Goal: Obtain resource: Download file/media

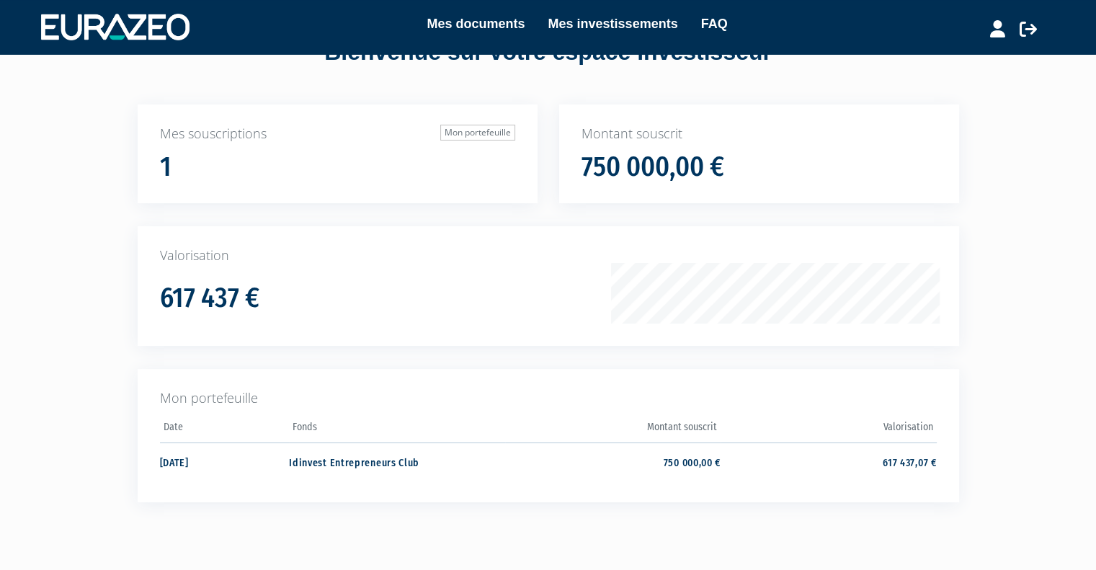
scroll to position [53, 0]
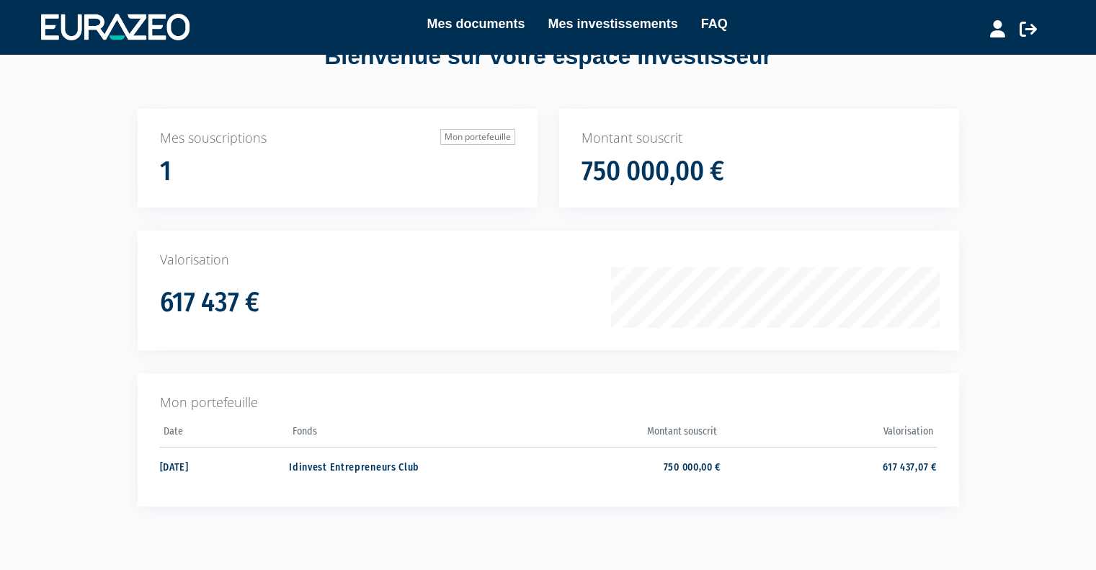
click at [241, 293] on h1 "617 437 €" at bounding box center [209, 303] width 99 height 30
click at [661, 169] on h1 "750 000,00 €" at bounding box center [652, 171] width 143 height 30
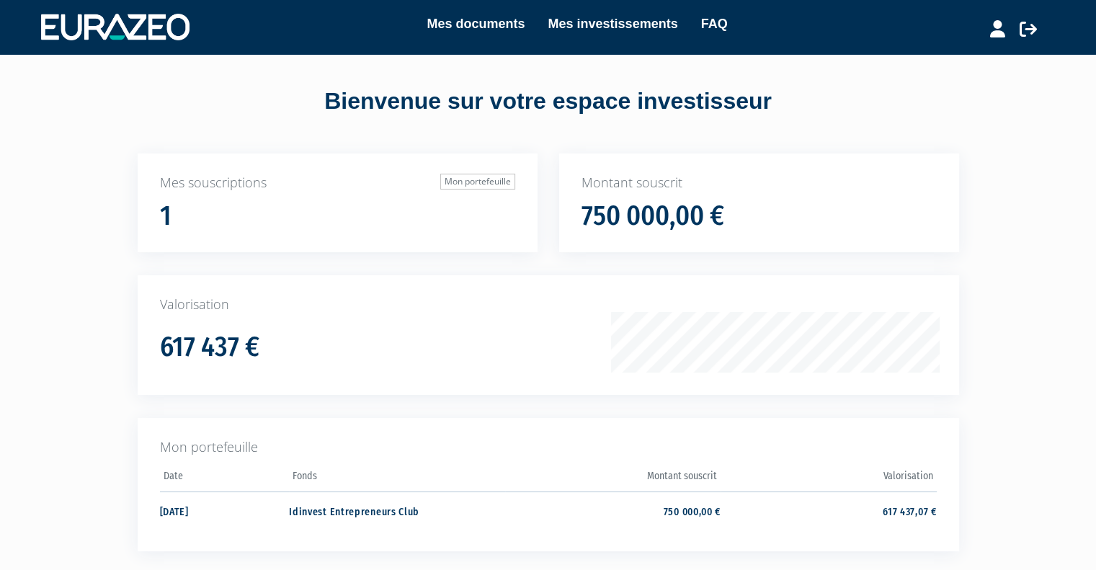
scroll to position [0, 0]
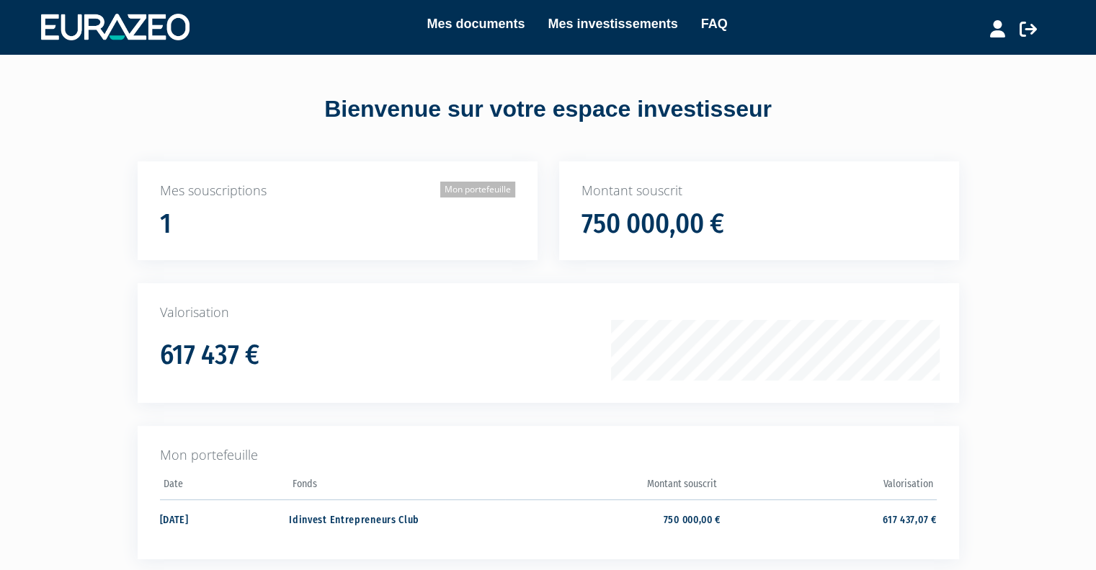
click at [472, 187] on link "Mon portefeuille" at bounding box center [477, 190] width 75 height 16
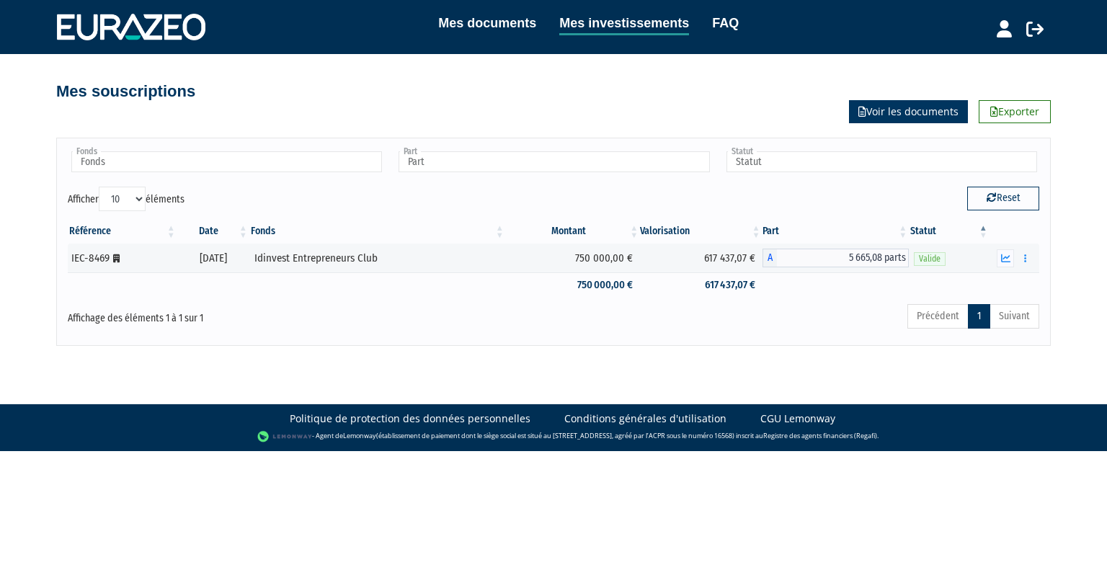
click at [927, 119] on link "Voir les documents" at bounding box center [908, 111] width 119 height 23
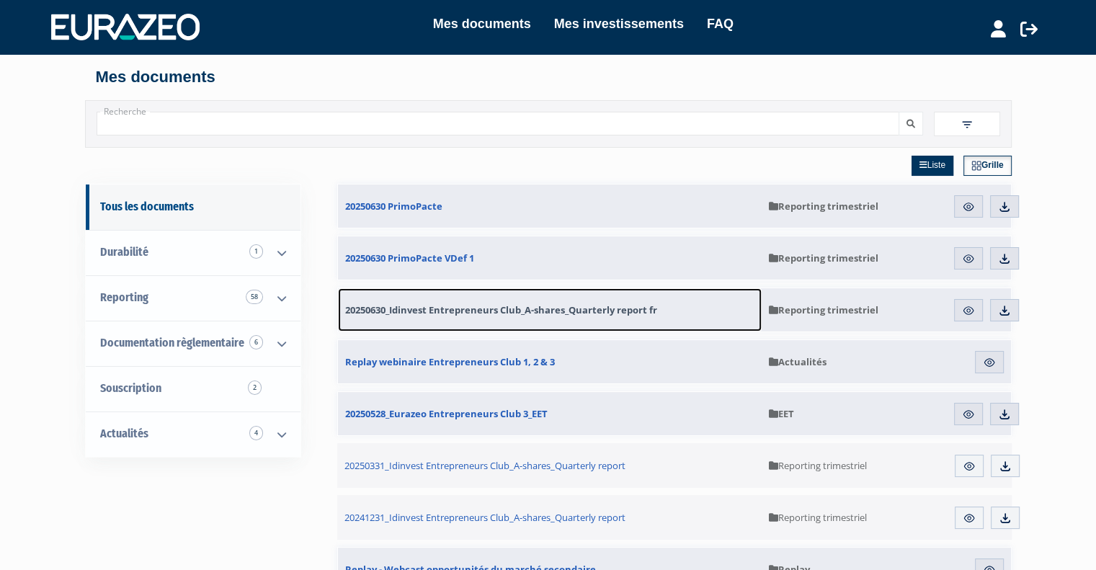
click at [526, 308] on span "20250630_Idinvest Entrepreneurs Club_A-shares_Quarterly report fr" at bounding box center [501, 309] width 312 height 13
